Goal: Task Accomplishment & Management: Manage account settings

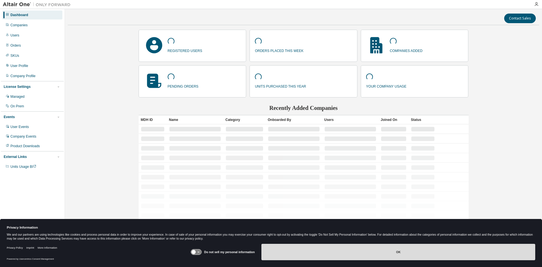
click at [336, 249] on button "OK" at bounding box center [398, 252] width 274 height 16
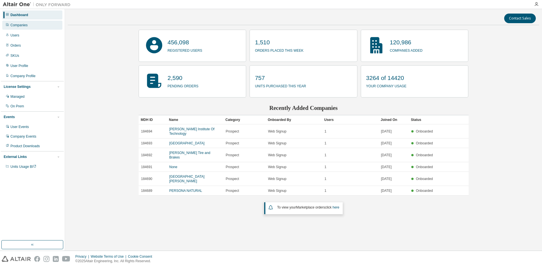
click at [32, 24] on div "Companies" at bounding box center [32, 25] width 60 height 9
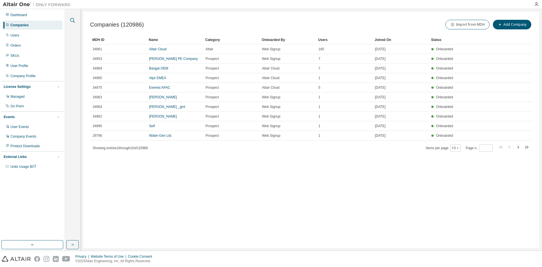
click at [76, 22] on button "button" at bounding box center [72, 20] width 7 height 7
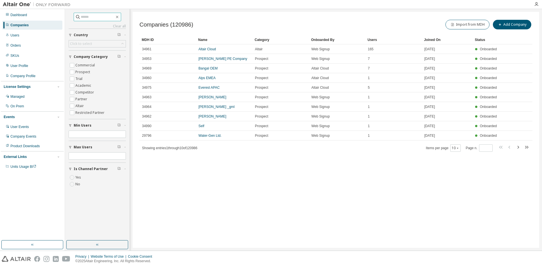
click at [100, 16] on input "text" at bounding box center [98, 17] width 34 height 6
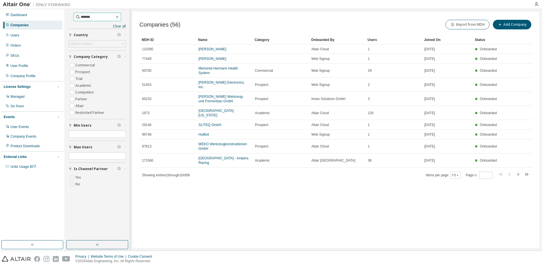
click at [100, 16] on input "*******" at bounding box center [98, 17] width 34 height 6
type input "**********"
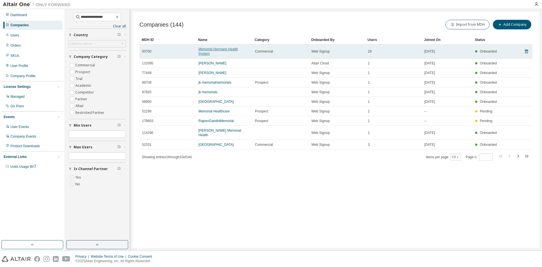
click at [211, 49] on link "Memorial Hermann Health System" at bounding box center [218, 51] width 40 height 8
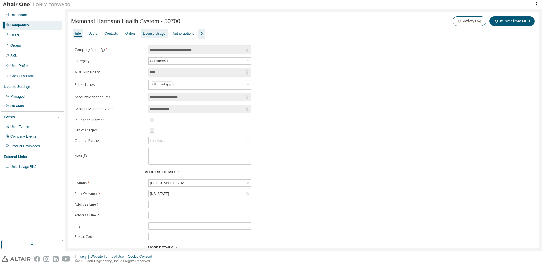
click at [143, 32] on div "License Usage" at bounding box center [154, 33] width 22 height 5
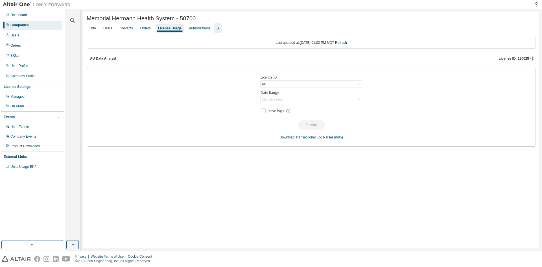
click at [99, 60] on div "AU Data Analyst" at bounding box center [103, 58] width 26 height 5
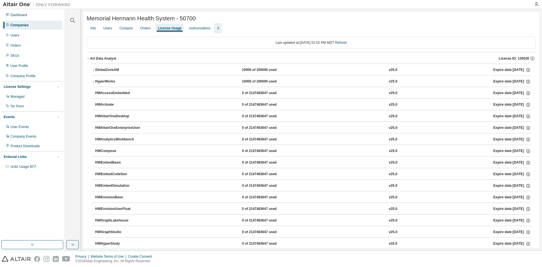
click at [104, 59] on div "AU Data Analyst" at bounding box center [103, 58] width 26 height 5
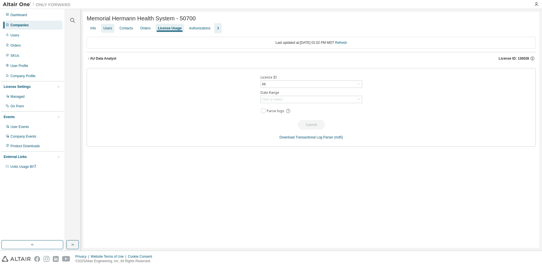
click at [104, 30] on div "Users" at bounding box center [107, 28] width 9 height 5
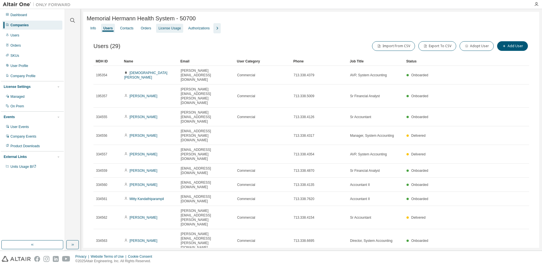
click at [170, 30] on div "License Usage" at bounding box center [169, 28] width 22 height 5
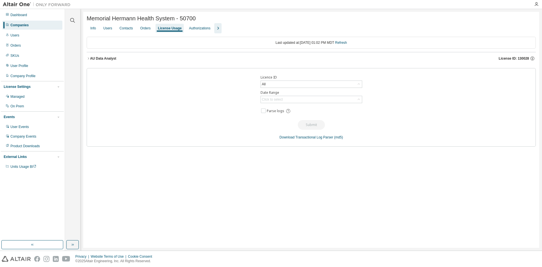
click at [112, 58] on div "AU Data Analyst" at bounding box center [103, 58] width 26 height 5
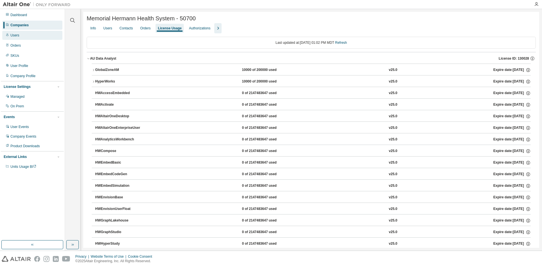
click at [43, 35] on div "Users" at bounding box center [32, 35] width 60 height 9
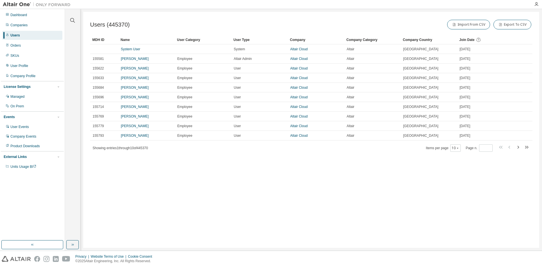
click at [76, 21] on div at bounding box center [73, 17] width 14 height 14
click at [73, 21] on icon "button" at bounding box center [72, 20] width 5 height 5
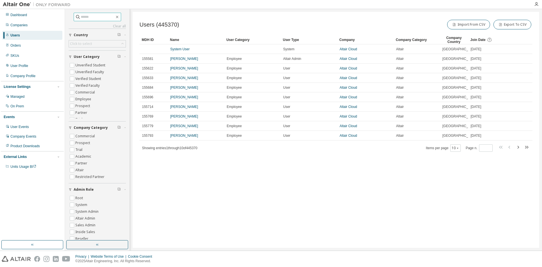
click at [83, 18] on input "text" at bounding box center [98, 17] width 34 height 6
type input "**********"
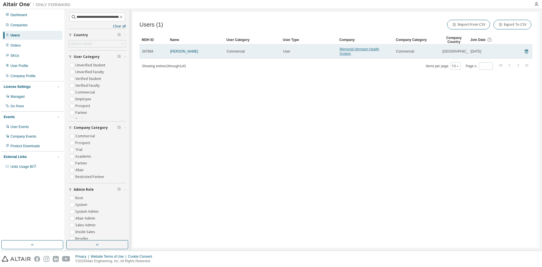
click at [366, 52] on link "Memorial Hermann Health System" at bounding box center [360, 51] width 40 height 8
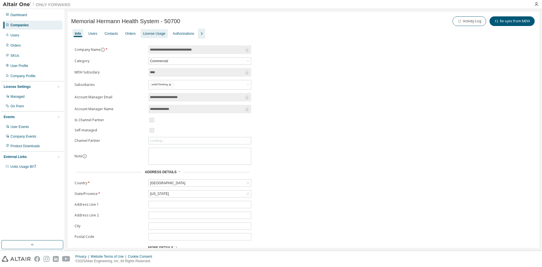
click at [153, 35] on div "License Usage" at bounding box center [154, 33] width 22 height 5
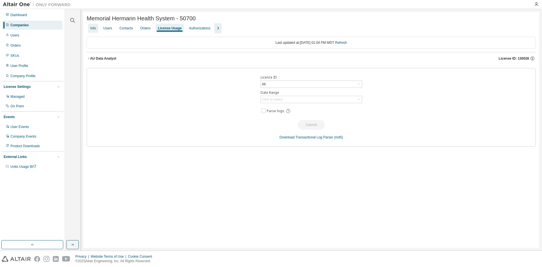
click at [89, 27] on div "Info" at bounding box center [93, 28] width 10 height 9
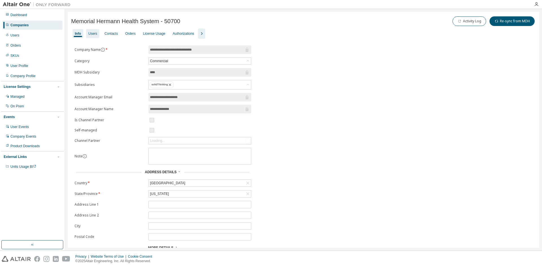
click at [89, 33] on div "Users" at bounding box center [92, 33] width 9 height 5
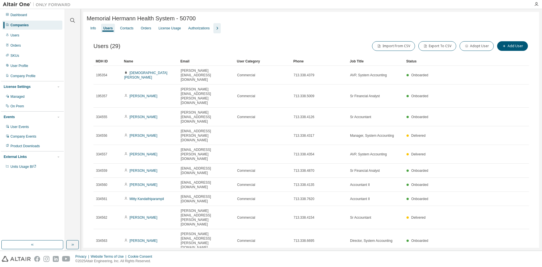
click at [454, 258] on icon "button" at bounding box center [454, 259] width 3 height 3
click at [457, 203] on div "100" at bounding box center [470, 205] width 45 height 7
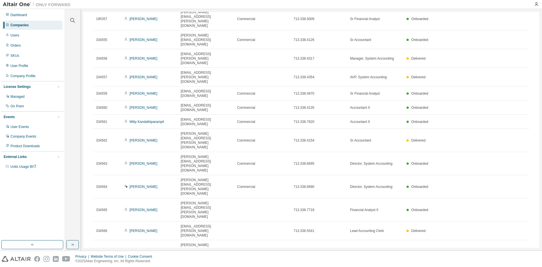
scroll to position [127, 0]
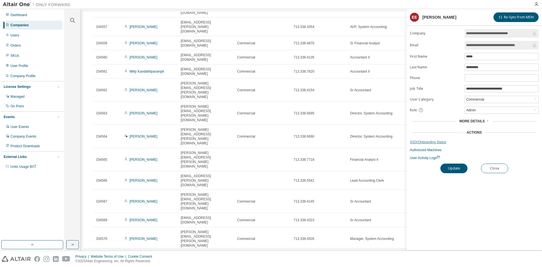
click at [427, 141] on link "SSO/Onboarding Status" at bounding box center [474, 142] width 129 height 5
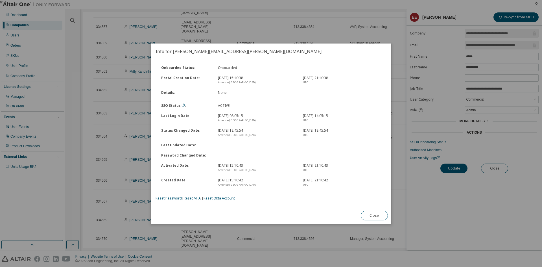
drag, startPoint x: 218, startPoint y: 115, endPoint x: 258, endPoint y: 115, distance: 40.1
click at [258, 115] on div "Sep 2, 2025, 08:05:15 America/Denver" at bounding box center [256, 117] width 85 height 9
click at [261, 115] on div "Sep 2, 2025, 08:05:15 America/Denver" at bounding box center [256, 117] width 85 height 9
click at [369, 214] on button "Close" at bounding box center [373, 216] width 27 height 10
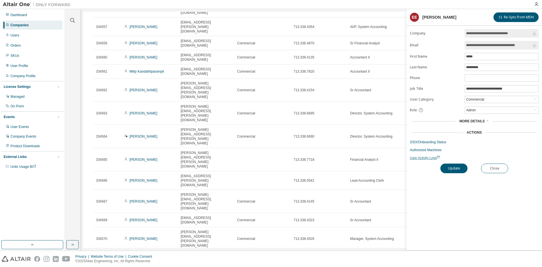
click at [411, 156] on span "User Activity Logs" at bounding box center [425, 158] width 30 height 4
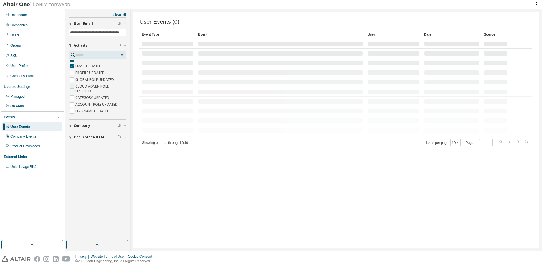
scroll to position [28, 0]
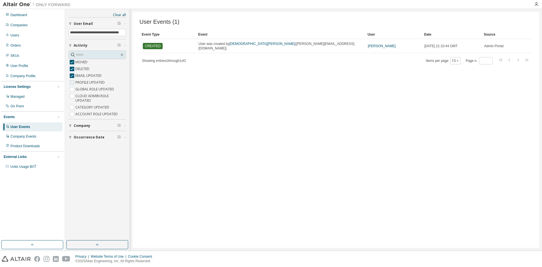
click at [82, 83] on label "PROFILE UPDATED" at bounding box center [90, 82] width 30 height 7
click at [80, 89] on label "GLOBAL ROLE UPDATED" at bounding box center [95, 89] width 40 height 7
click at [80, 95] on label "CLOUD ADMIN ROLE UPDATED" at bounding box center [100, 98] width 51 height 11
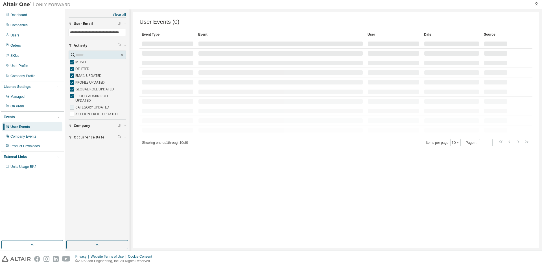
click at [79, 105] on label "CATEGORY UPDATED" at bounding box center [92, 107] width 35 height 7
click at [85, 112] on label "ACCOUNT ROLE UPDATED" at bounding box center [96, 114] width 43 height 7
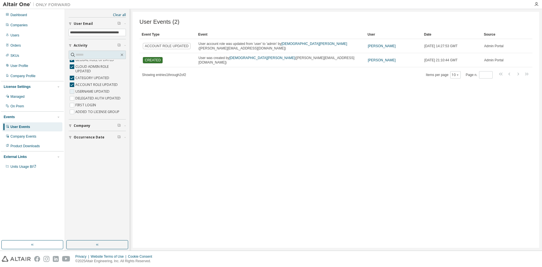
click at [90, 90] on label "USERNAME UPDATED" at bounding box center [92, 91] width 35 height 7
click at [88, 97] on label "DELEGATED AUTH UPDATED" at bounding box center [98, 98] width 46 height 7
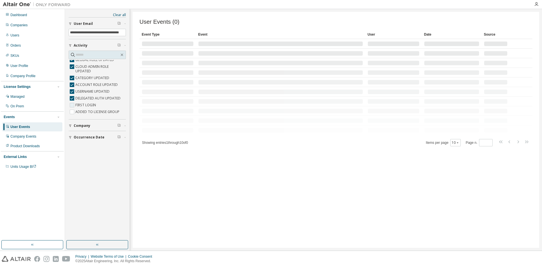
click at [85, 105] on label "FIRST LOGIN" at bounding box center [86, 105] width 22 height 7
click at [84, 113] on label "ADDED TO LICENSE GROUP" at bounding box center [97, 111] width 45 height 7
click at [86, 93] on label "REMOVED FROM LICENSE GROUP" at bounding box center [100, 92] width 51 height 11
click at [81, 99] on label "SSO STATUS" at bounding box center [85, 101] width 21 height 7
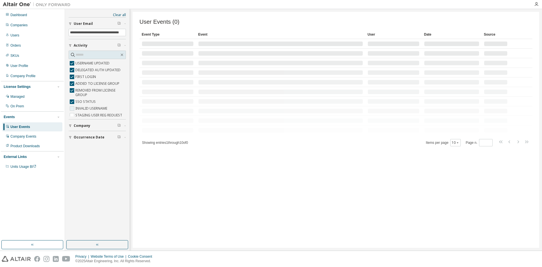
click at [86, 107] on label "INVALID USERNAME" at bounding box center [91, 108] width 33 height 7
click at [88, 114] on label "STAGING USER REG REQUEST" at bounding box center [99, 115] width 48 height 7
click at [86, 66] on label "STAGING USER EMAIL VERIFIED" at bounding box center [100, 63] width 51 height 7
click at [82, 73] on label "MDH REQUEST TO MOVE USER" at bounding box center [100, 70] width 50 height 7
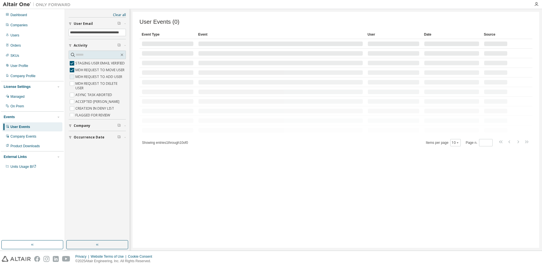
click at [81, 80] on label "MDH REQUEST TO ADD USER" at bounding box center [99, 76] width 48 height 7
click at [84, 91] on label "MDH REQUEST TO DELETE USER" at bounding box center [100, 85] width 51 height 11
click at [84, 98] on label "ASYNC TASK ABORTED" at bounding box center [94, 94] width 38 height 7
click at [84, 105] on label "ACCEPTED [PERSON_NAME]" at bounding box center [97, 101] width 45 height 7
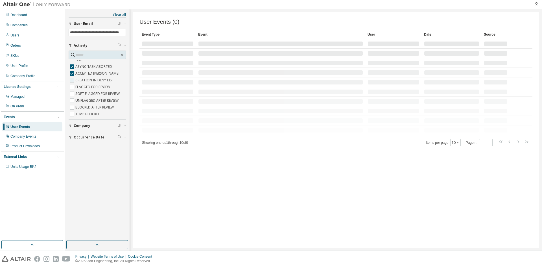
click at [92, 84] on label "CREATION IN DENY LIST" at bounding box center [95, 80] width 40 height 7
click at [88, 90] on label "FLAGGED FOR REVIEW" at bounding box center [93, 87] width 36 height 7
drag, startPoint x: 88, startPoint y: 100, endPoint x: 88, endPoint y: 103, distance: 3.2
click at [88, 97] on label "SOFT FLAGGED FOR REVIEW" at bounding box center [97, 93] width 45 height 7
click at [90, 104] on label "UNFLAGGED AFTER REVIEW" at bounding box center [97, 100] width 44 height 7
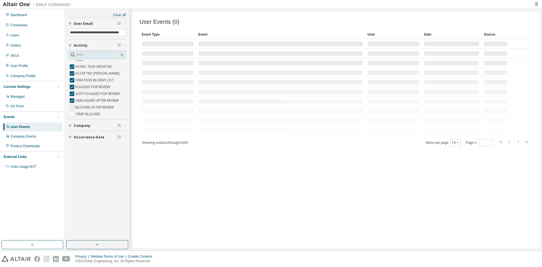
click at [89, 111] on label "BLOCKED AFTER REVIEW" at bounding box center [95, 107] width 40 height 7
click at [86, 72] on label "TEMP BLOCKED" at bounding box center [88, 68] width 26 height 7
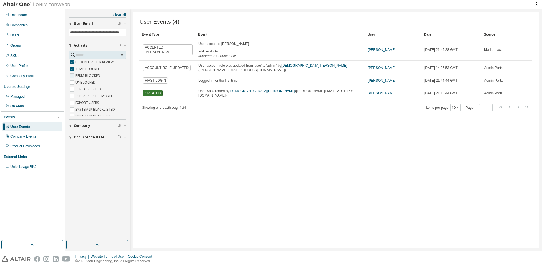
click at [87, 79] on label "PERM BLOCKED" at bounding box center [88, 75] width 26 height 7
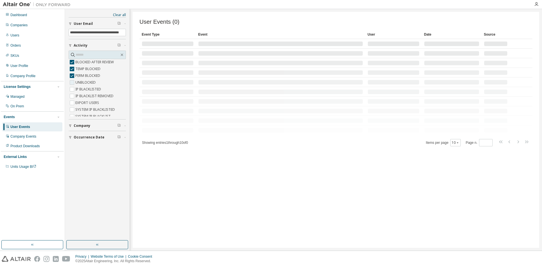
click at [87, 86] on label "UNBLOCKED" at bounding box center [85, 82] width 21 height 7
click at [89, 93] on label "IP BLACKLISTED" at bounding box center [88, 89] width 27 height 7
click at [91, 99] on label "IP BLACKLIST REMOVED" at bounding box center [94, 96] width 39 height 7
click at [91, 106] on label "EXPORT USERS" at bounding box center [87, 102] width 25 height 7
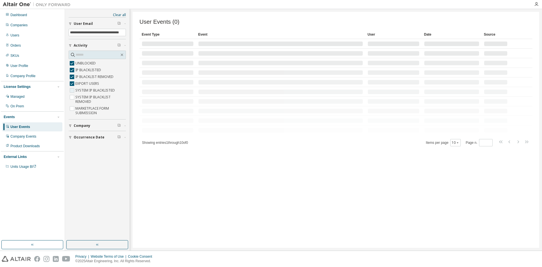
click at [79, 89] on label "SYSTEM IP BLACKLISTED" at bounding box center [95, 90] width 41 height 7
click at [82, 97] on label "SYSTEM IP BLACKLIST REMOVED" at bounding box center [100, 99] width 51 height 11
click at [84, 106] on label "MARKETPLACE FORM SUBMISSION" at bounding box center [100, 110] width 51 height 11
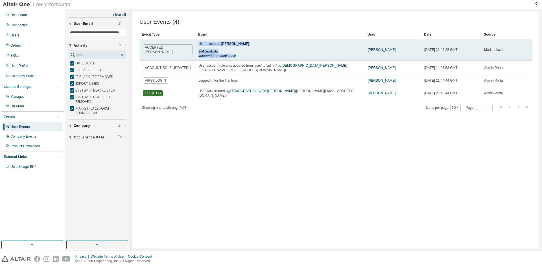
drag, startPoint x: 238, startPoint y: 58, endPoint x: 199, endPoint y: 44, distance: 40.9
click at [199, 44] on div "User accepted [PERSON_NAME] Additional Info imported from audit table" at bounding box center [280, 49] width 164 height 17
click at [200, 44] on div "User accepted [PERSON_NAME] Additional Info imported from audit table" at bounding box center [223, 49] width 51 height 17
click at [381, 50] on link "[PERSON_NAME]" at bounding box center [382, 50] width 28 height 4
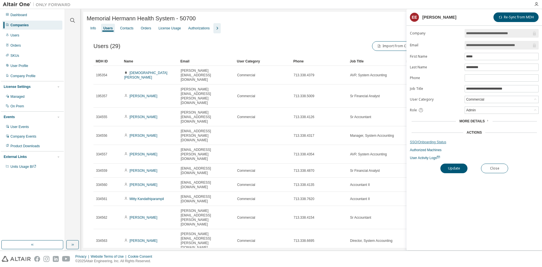
click at [430, 142] on link "SSO/Onboarding Status" at bounding box center [474, 142] width 129 height 5
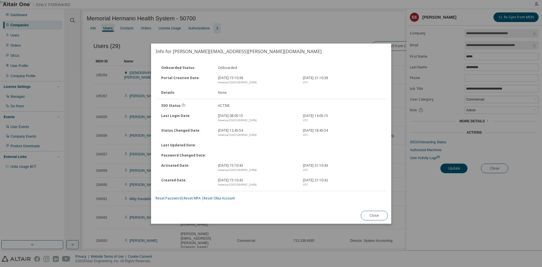
click at [195, 154] on div "Password Changed Date :" at bounding box center [186, 155] width 57 height 5
click at [130, 228] on div "true" at bounding box center [271, 133] width 542 height 267
